Goal: Communication & Community: Answer question/provide support

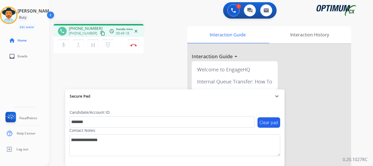
click at [116, 66] on div "phone [PHONE_NUMBER] [PHONE_NUMBER] content_copy access_time Call metrics Queue…" at bounding box center [204, 134] width 311 height 228
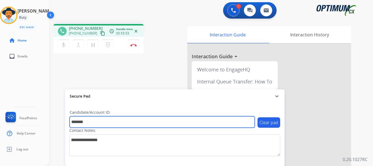
click at [107, 124] on input "*******" at bounding box center [162, 121] width 185 height 11
paste input "text"
type input "*******"
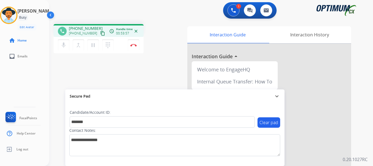
click at [123, 77] on div "phone [PHONE_NUMBER] [PHONE_NUMBER] content_copy access_time Call metrics Queue…" at bounding box center [204, 134] width 311 height 228
click at [134, 47] on button "Disconnect" at bounding box center [133, 44] width 11 height 11
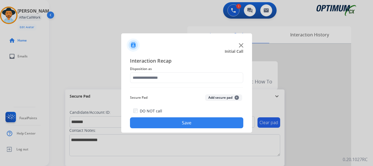
click at [222, 97] on button "Add secure pad +" at bounding box center [223, 97] width 37 height 7
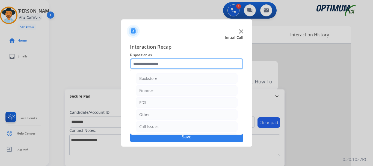
click at [187, 62] on input "text" at bounding box center [186, 63] width 113 height 11
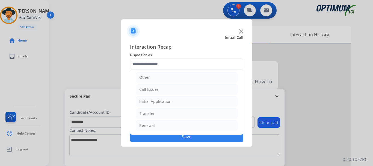
click at [178, 125] on li "Renewal" at bounding box center [187, 125] width 102 height 10
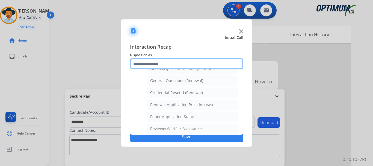
scroll to position [159, 0]
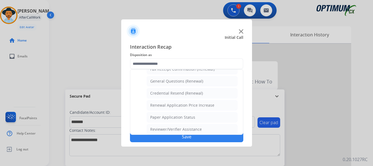
click at [206, 81] on li "General Questions (Renewal)" at bounding box center [192, 81] width 91 height 10
type input "**********"
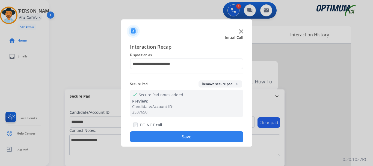
click at [197, 135] on button "Save" at bounding box center [186, 136] width 113 height 11
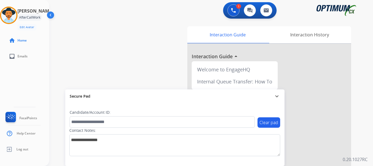
click at [134, 51] on div "swap_horiz Break voice bridge close_fullscreen Connect 3-Way Call merge_type Se…" at bounding box center [204, 134] width 311 height 228
click at [13, 14] on img at bounding box center [8, 15] width 15 height 15
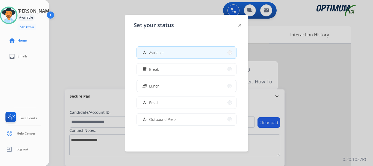
click at [174, 88] on button "fastfood Lunch" at bounding box center [186, 86] width 99 height 12
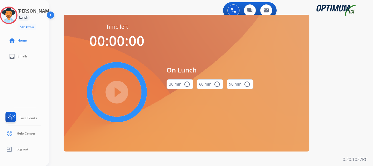
click at [184, 85] on mat-icon "radio_button_unchecked" at bounding box center [187, 84] width 7 height 7
click at [118, 91] on mat-icon "play_circle_filled" at bounding box center [117, 92] width 7 height 7
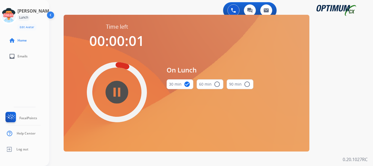
click at [18, 14] on icon at bounding box center [9, 16] width 18 height 18
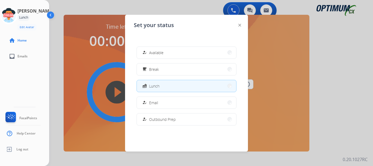
click at [153, 54] on span "Available" at bounding box center [156, 53] width 14 height 6
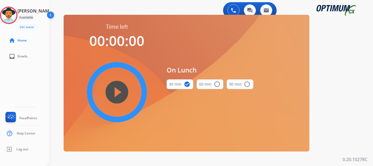
click at [154, 54] on div "play_circle_filled" at bounding box center [117, 92] width 82 height 82
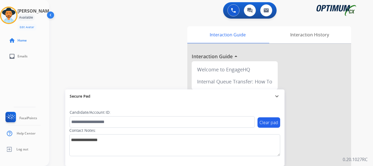
click at [15, 18] on img at bounding box center [8, 15] width 15 height 15
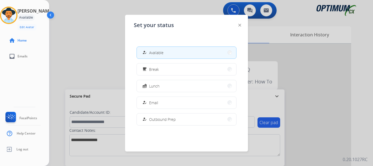
click at [191, 50] on button "how_to_reg Available" at bounding box center [186, 53] width 99 height 12
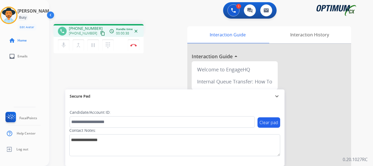
click at [152, 73] on div "phone [PHONE_NUMBER] [PHONE_NUMBER] content_copy access_time Call metrics Queue…" at bounding box center [204, 134] width 311 height 228
drag, startPoint x: 74, startPoint y: 28, endPoint x: 95, endPoint y: 27, distance: 21.6
click at [95, 27] on div "[PHONE_NUMBER] [PHONE_NUMBER] content_copy" at bounding box center [87, 31] width 37 height 11
copy span "6146224369"
click at [161, 41] on div "phone [PHONE_NUMBER] [PHONE_NUMBER] content_copy access_time Call metrics Queue…" at bounding box center [119, 39] width 130 height 31
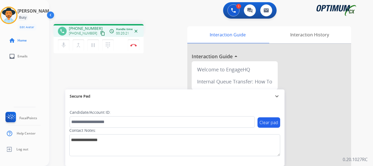
click at [113, 82] on div "phone [PHONE_NUMBER] [PHONE_NUMBER] content_copy access_time Call metrics Queue…" at bounding box center [204, 134] width 311 height 228
click at [135, 47] on button "Disconnect" at bounding box center [133, 44] width 11 height 11
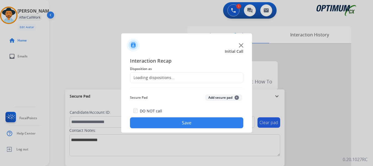
click at [196, 79] on div "Loading dispositions..." at bounding box center [186, 77] width 113 height 11
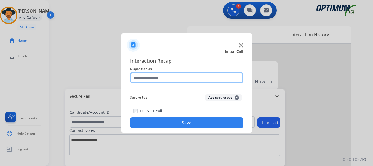
click at [172, 78] on input "text" at bounding box center [186, 77] width 113 height 11
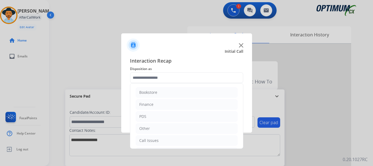
click at [177, 117] on li "PDS" at bounding box center [187, 116] width 102 height 10
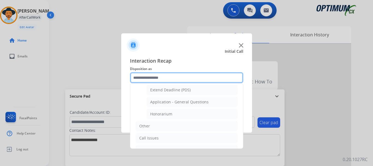
scroll to position [159, 0]
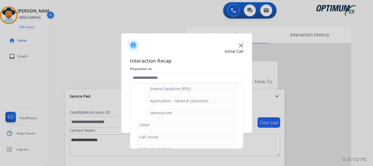
click at [197, 114] on li "Honorarium" at bounding box center [192, 113] width 91 height 10
type input "**********"
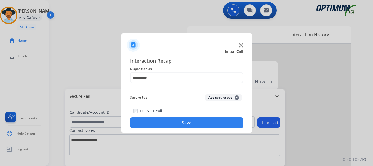
click at [191, 125] on button "Save" at bounding box center [186, 122] width 113 height 11
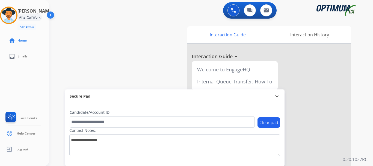
click at [160, 66] on div "swap_horiz Break voice bridge close_fullscreen Connect 3-Way Call merge_type Se…" at bounding box center [204, 134] width 311 height 228
click at [10, 15] on img at bounding box center [8, 15] width 15 height 15
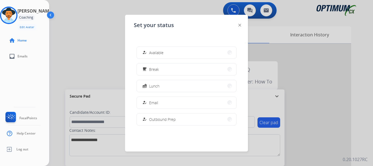
click at [166, 53] on button "how_to_reg Available" at bounding box center [186, 53] width 99 height 12
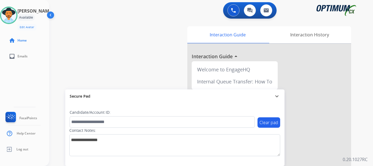
click at [135, 75] on div "swap_horiz Break voice bridge close_fullscreen Connect 3-Way Call merge_type Se…" at bounding box center [204, 134] width 311 height 228
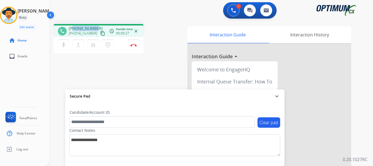
drag, startPoint x: 73, startPoint y: 28, endPoint x: 95, endPoint y: 29, distance: 21.9
click at [95, 29] on div "[PHONE_NUMBER] [PHONE_NUMBER] content_copy" at bounding box center [87, 31] width 37 height 11
copy span "9319948968"
click at [134, 47] on button "Disconnect" at bounding box center [133, 44] width 11 height 11
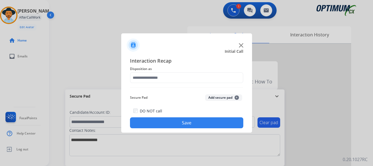
click at [220, 96] on button "Add secure pad +" at bounding box center [223, 97] width 37 height 7
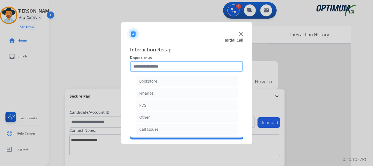
click at [186, 66] on input "text" at bounding box center [186, 66] width 113 height 11
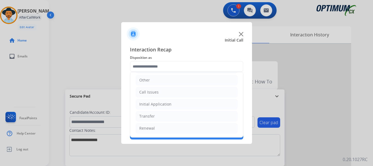
click at [189, 105] on li "Initial Application" at bounding box center [187, 104] width 102 height 10
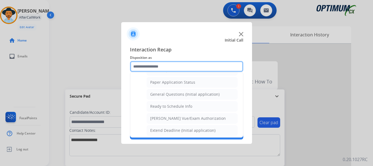
scroll to position [305, 0]
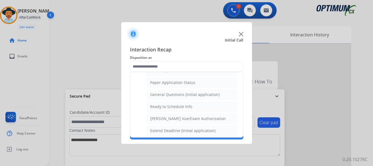
click at [196, 95] on div "General Questions (Initial application)" at bounding box center [184, 94] width 69 height 5
type input "**********"
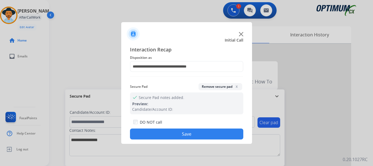
click at [206, 132] on button "Save" at bounding box center [186, 133] width 113 height 11
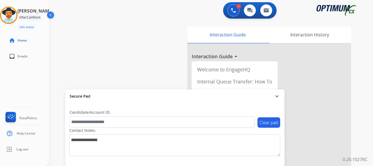
click at [174, 67] on div "swap_horiz Break voice bridge close_fullscreen Connect 3-Way Call merge_type Se…" at bounding box center [204, 134] width 311 height 228
click at [10, 14] on img at bounding box center [8, 15] width 15 height 15
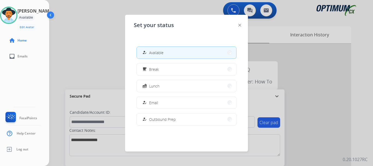
click at [184, 70] on button "free_breakfast Break" at bounding box center [186, 69] width 99 height 12
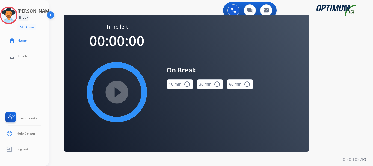
click at [189, 84] on mat-icon "radio_button_unchecked" at bounding box center [187, 84] width 7 height 7
click at [120, 89] on mat-icon "play_circle_filled" at bounding box center [117, 92] width 7 height 7
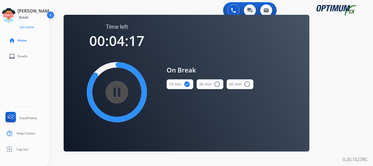
click at [118, 7] on div "0 Voice Interactions 0 Chat Interactions 0 Email Interactions" at bounding box center [208, 10] width 304 height 17
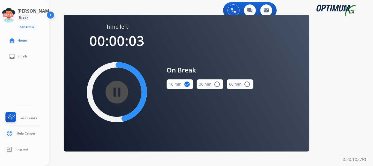
click at [17, 14] on icon at bounding box center [9, 16] width 18 height 18
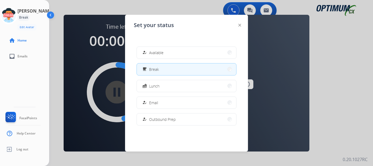
click at [182, 50] on button "how_to_reg Available" at bounding box center [186, 53] width 99 height 12
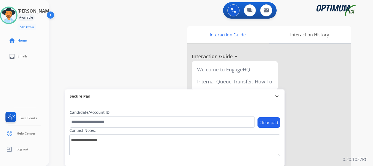
click at [16, 17] on img at bounding box center [8, 15] width 15 height 15
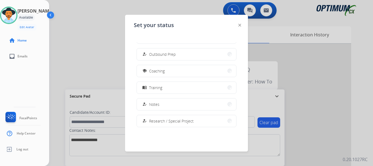
scroll to position [55, 0]
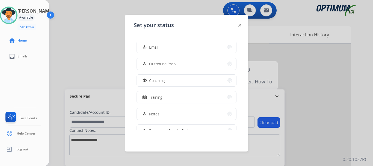
click at [164, 82] on span "Coaching" at bounding box center [157, 81] width 16 height 6
